Goal: Information Seeking & Learning: Check status

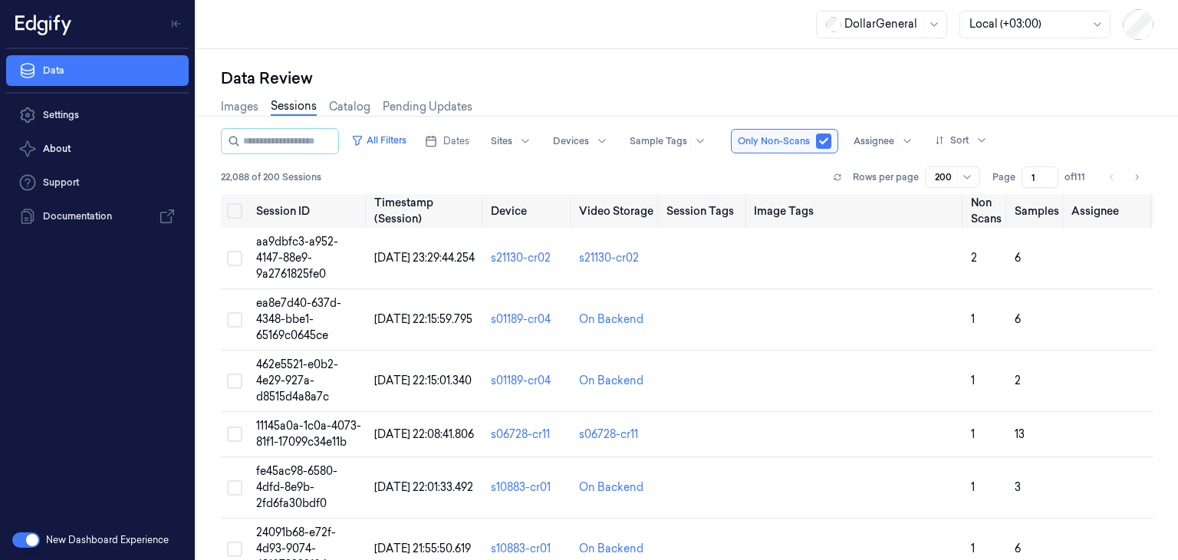
click at [1114, 25] on div "DollarGeneral Local (+03:00)" at bounding box center [985, 24] width 338 height 31
click at [1101, 25] on icon at bounding box center [1098, 24] width 12 height 12
click at [1144, 68] on div "Data Review" at bounding box center [687, 78] width 933 height 21
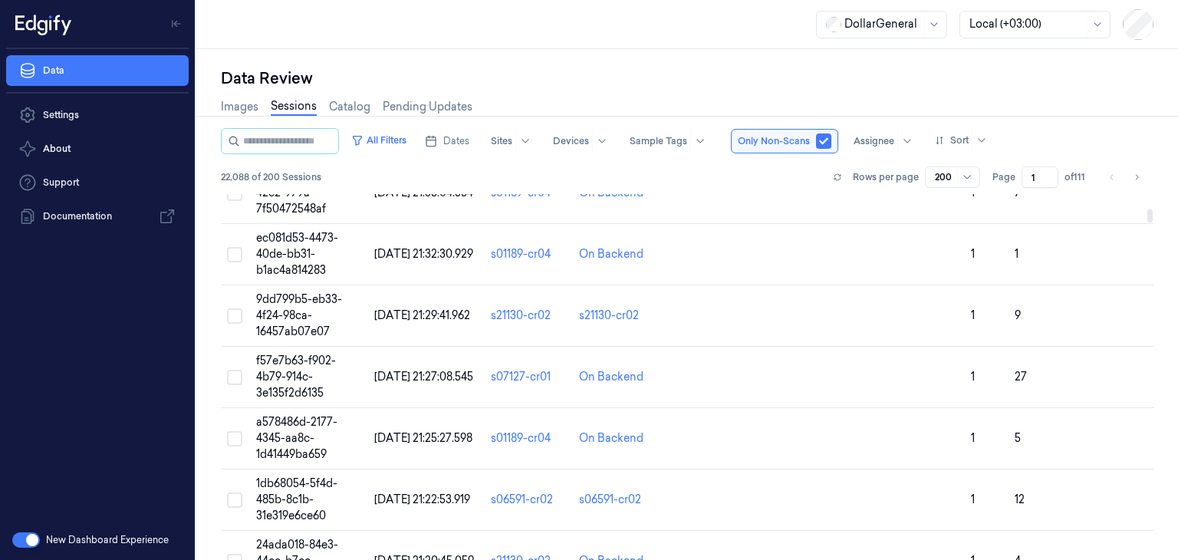
scroll to position [460, 0]
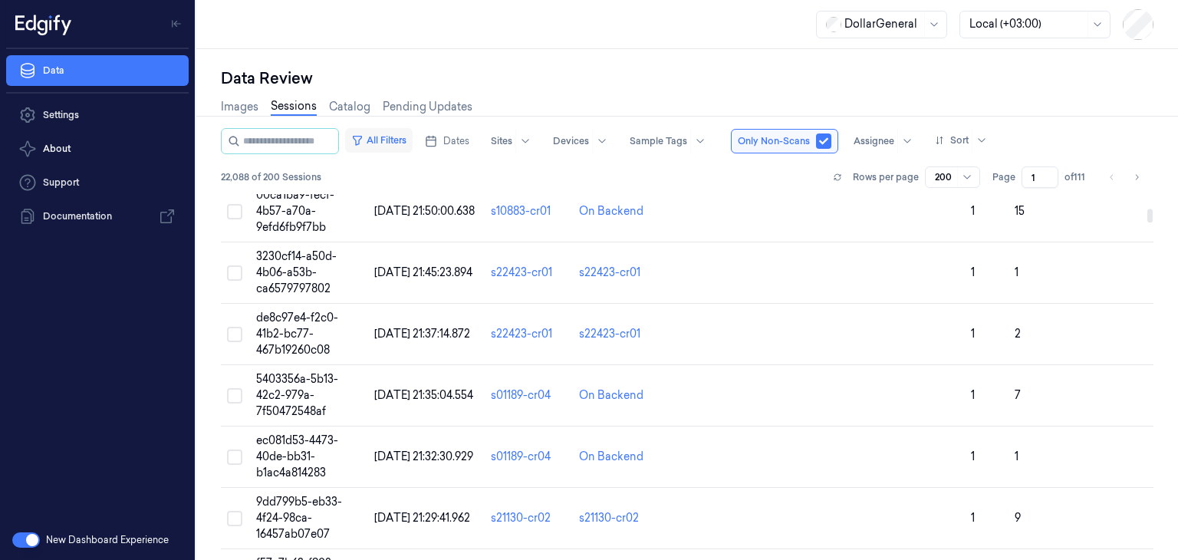
click at [413, 136] on button "All Filters" at bounding box center [379, 140] width 68 height 25
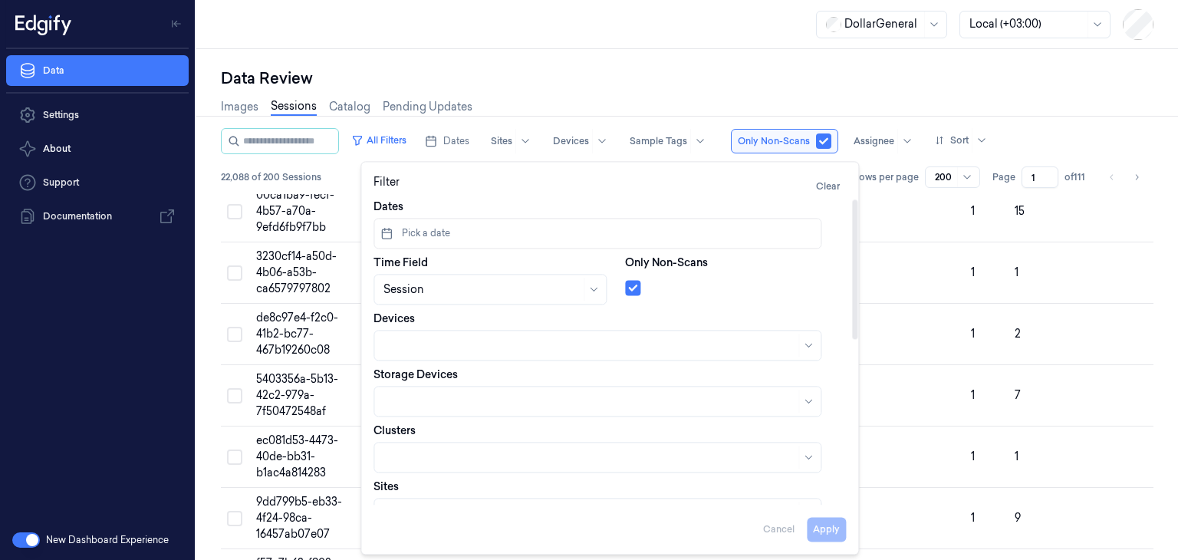
click at [547, 225] on button "Pick a date" at bounding box center [598, 233] width 448 height 31
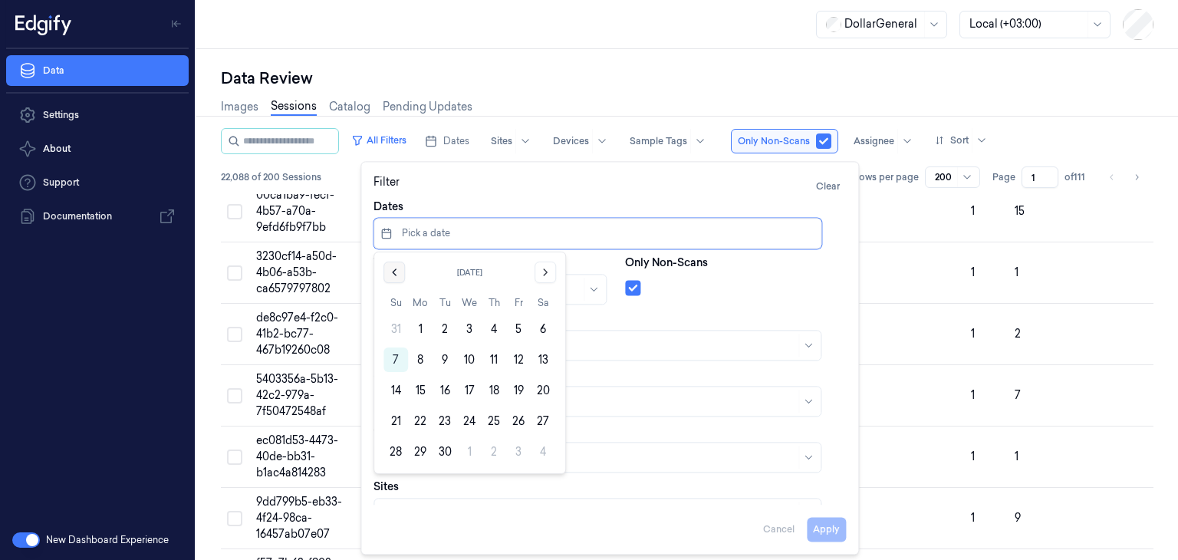
click at [402, 272] on button "Go to the Previous Month" at bounding box center [394, 272] width 21 height 21
click at [417, 424] on button "18" at bounding box center [420, 421] width 25 height 25
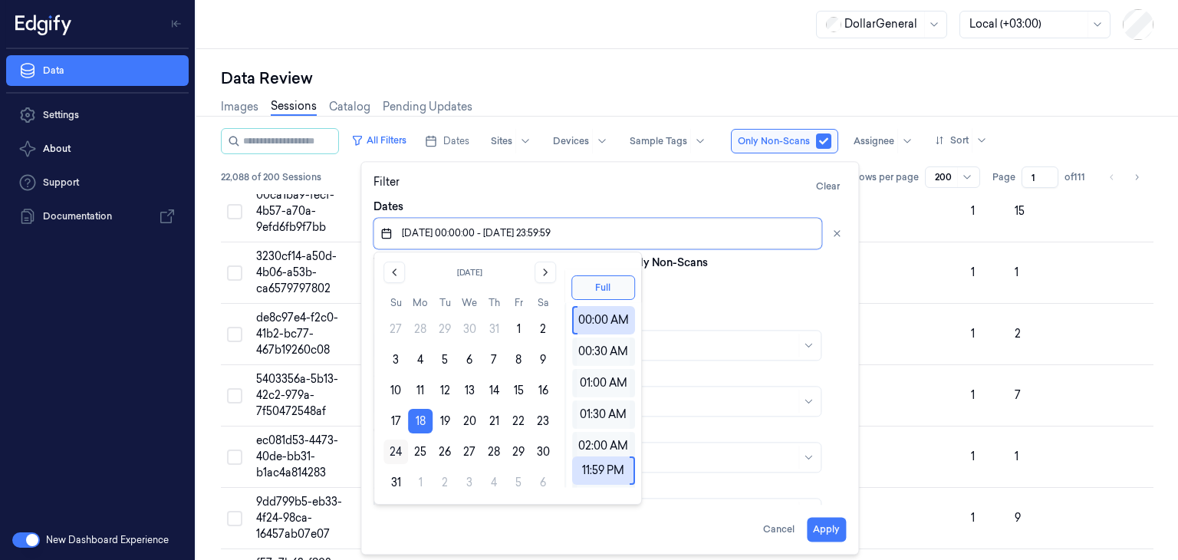
click at [390, 456] on button "24" at bounding box center [396, 452] width 25 height 25
type input "[DATE] 00:00:00 - [DATE] 23:59:59"
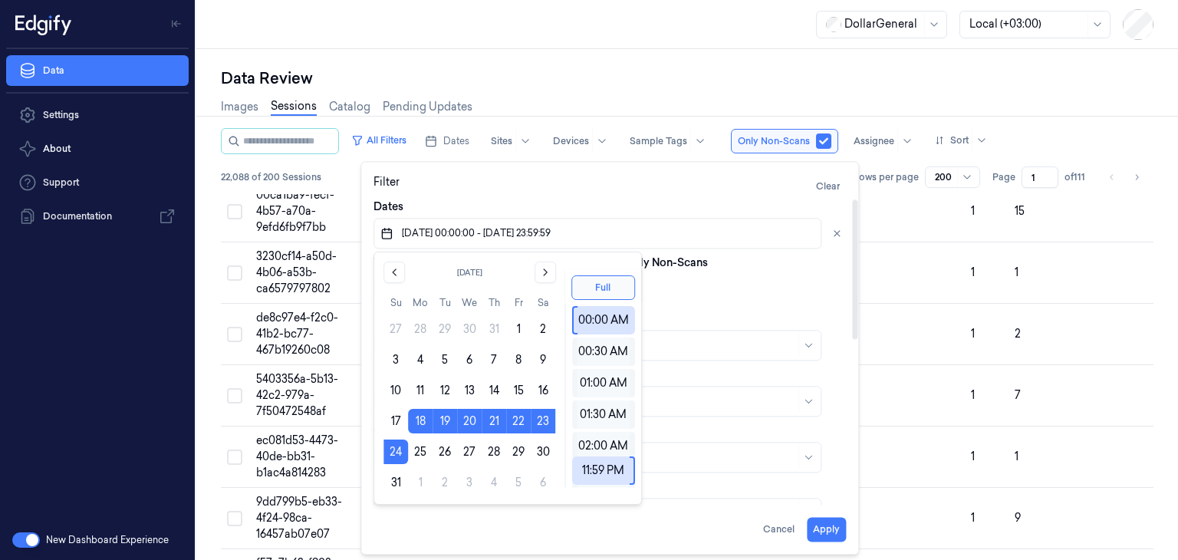
click at [702, 290] on div at bounding box center [735, 284] width 221 height 21
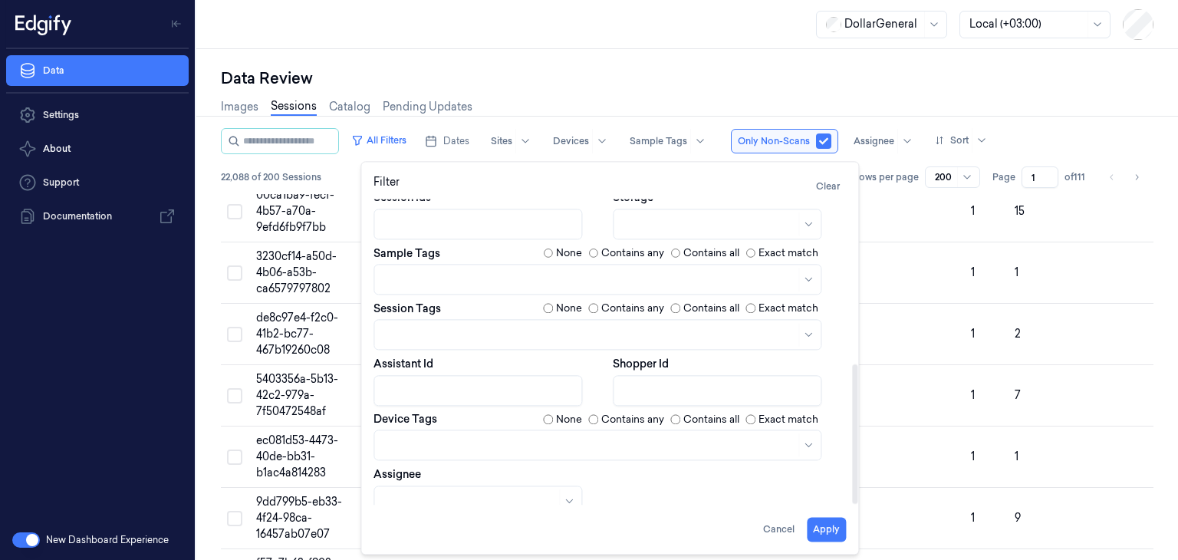
scroll to position [360, 0]
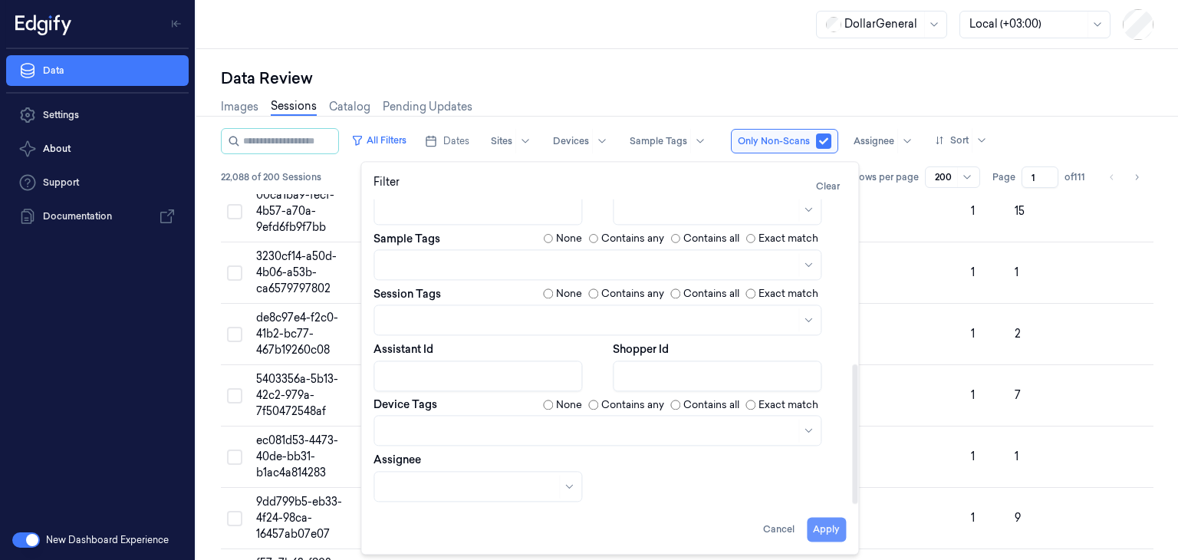
click at [828, 528] on button "Apply" at bounding box center [826, 529] width 39 height 25
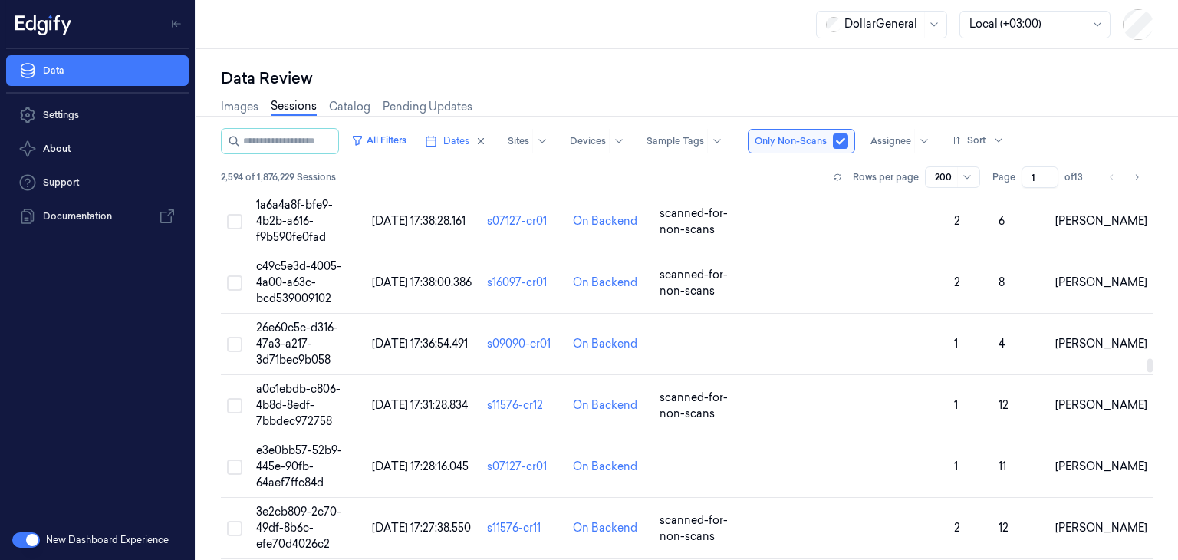
scroll to position [5906, 0]
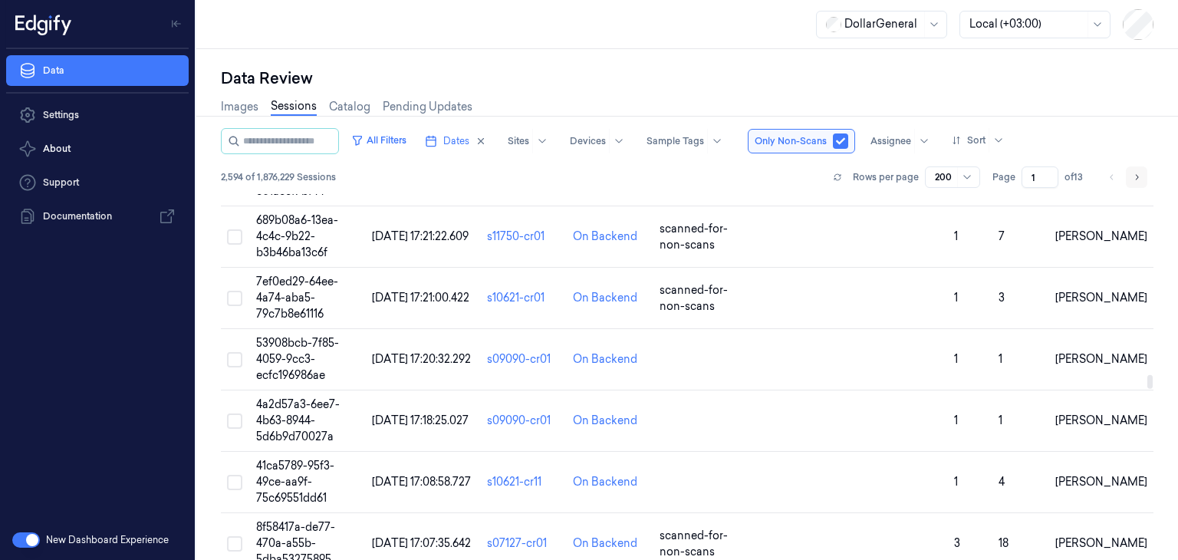
click at [1136, 173] on icon "Go to next page" at bounding box center [1136, 177] width 9 height 12
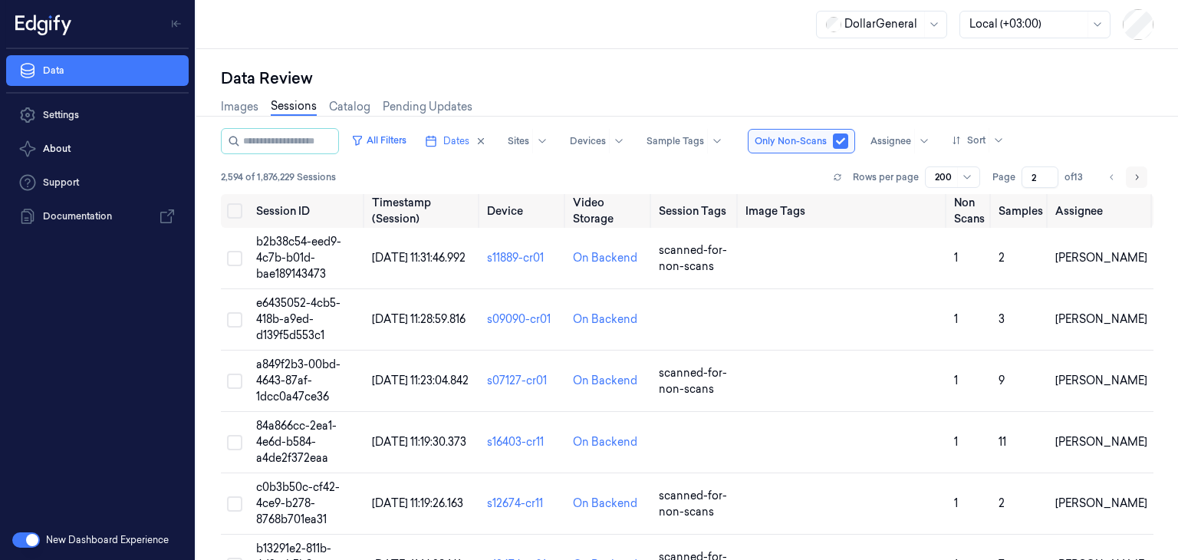
click at [1136, 173] on icon "Go to next page" at bounding box center [1136, 177] width 9 height 12
type input "4"
